Goal: Task Accomplishment & Management: Manage account settings

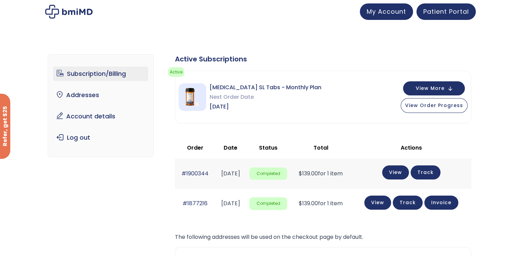
click at [73, 11] on img at bounding box center [68, 12] width 47 height 14
click at [79, 76] on link "Subscription/Billing" at bounding box center [100, 74] width 95 height 14
click at [391, 17] on link "My Account" at bounding box center [386, 10] width 53 height 16
click at [72, 13] on img at bounding box center [68, 12] width 47 height 14
